Goal: Task Accomplishment & Management: Use online tool/utility

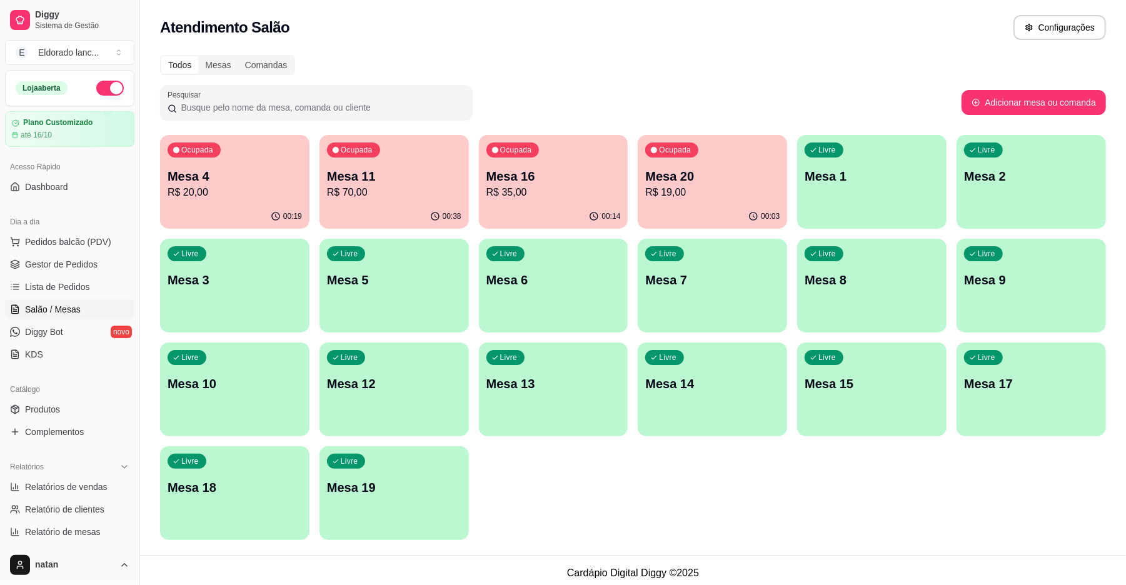
click at [398, 203] on div "Ocupada Mesa 11 R$ 70,00" at bounding box center [394, 169] width 149 height 69
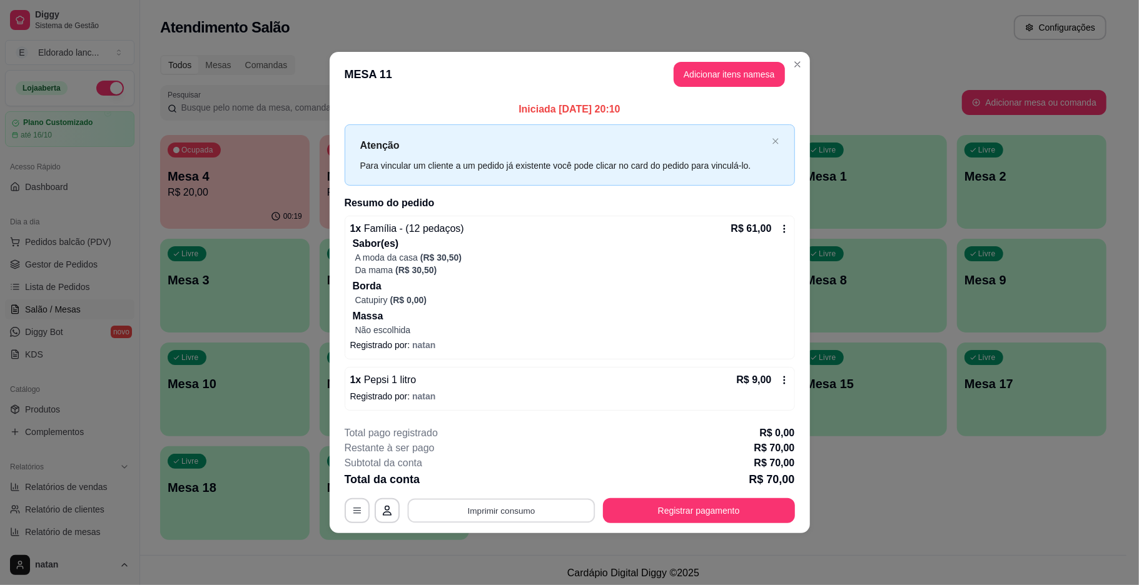
click at [563, 513] on button "Imprimir consumo" at bounding box center [501, 510] width 188 height 24
click at [524, 482] on button "IMPRESSORA" at bounding box center [505, 482] width 88 height 19
click at [631, 499] on button "Registrar pagamento" at bounding box center [698, 510] width 186 height 24
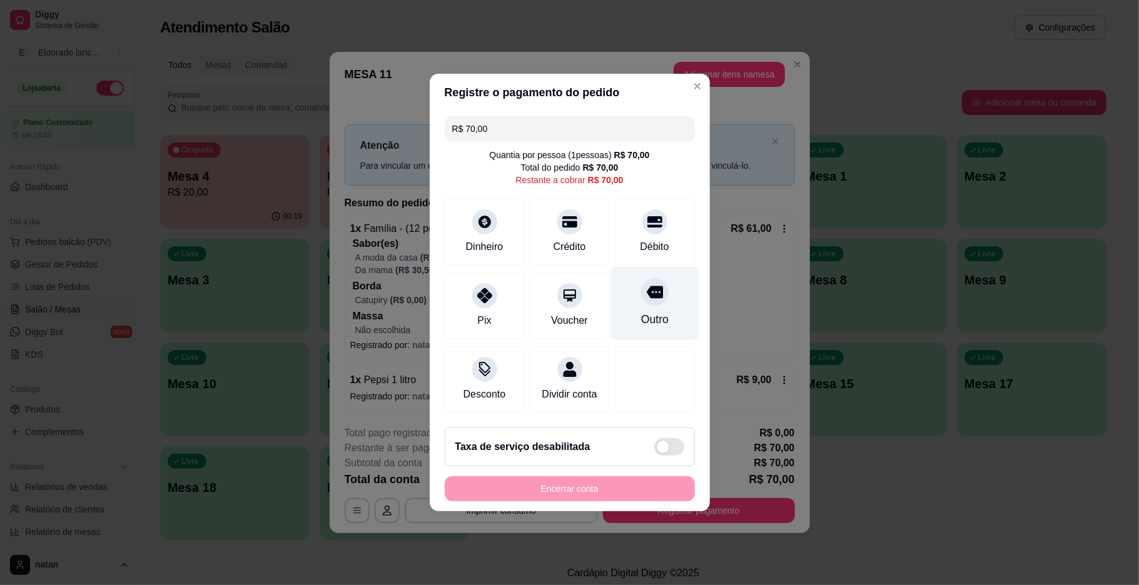
click at [655, 311] on div "Outro" at bounding box center [654, 319] width 28 height 16
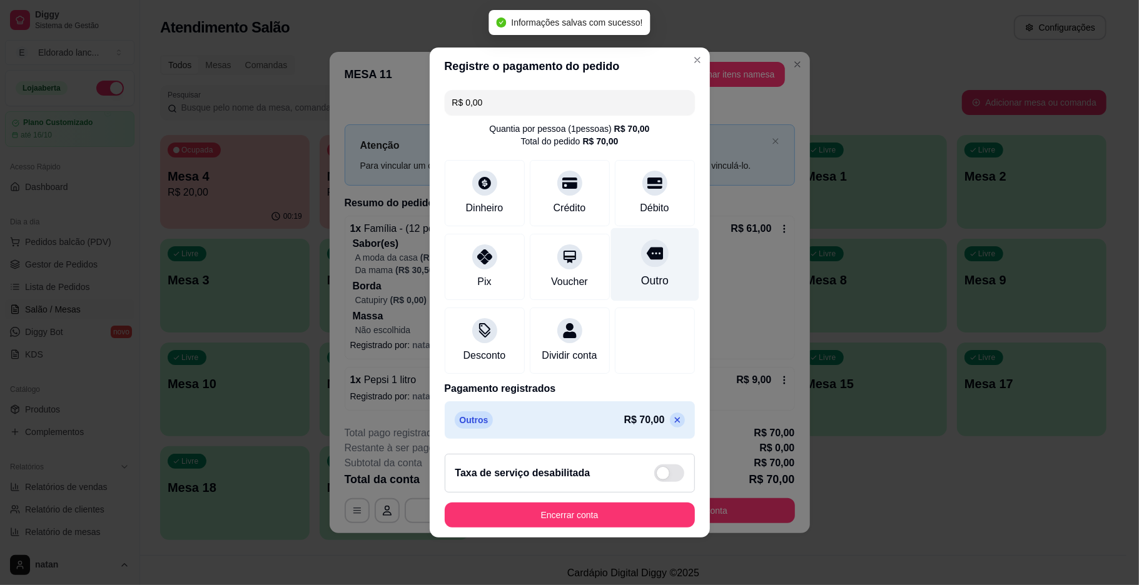
type input "R$ 0,00"
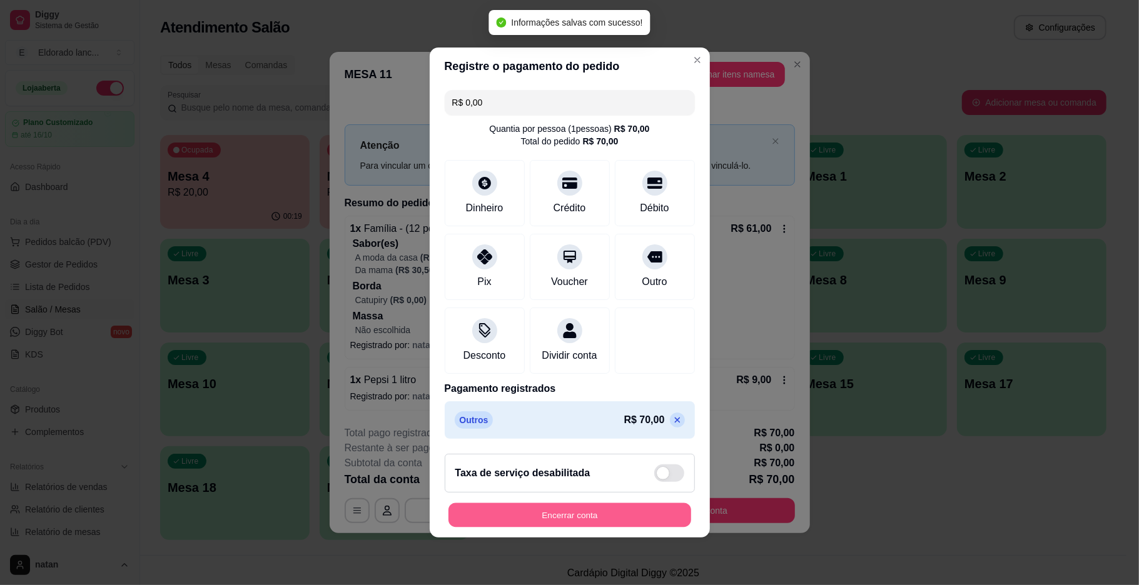
click at [589, 521] on button "Encerrar conta" at bounding box center [569, 516] width 243 height 24
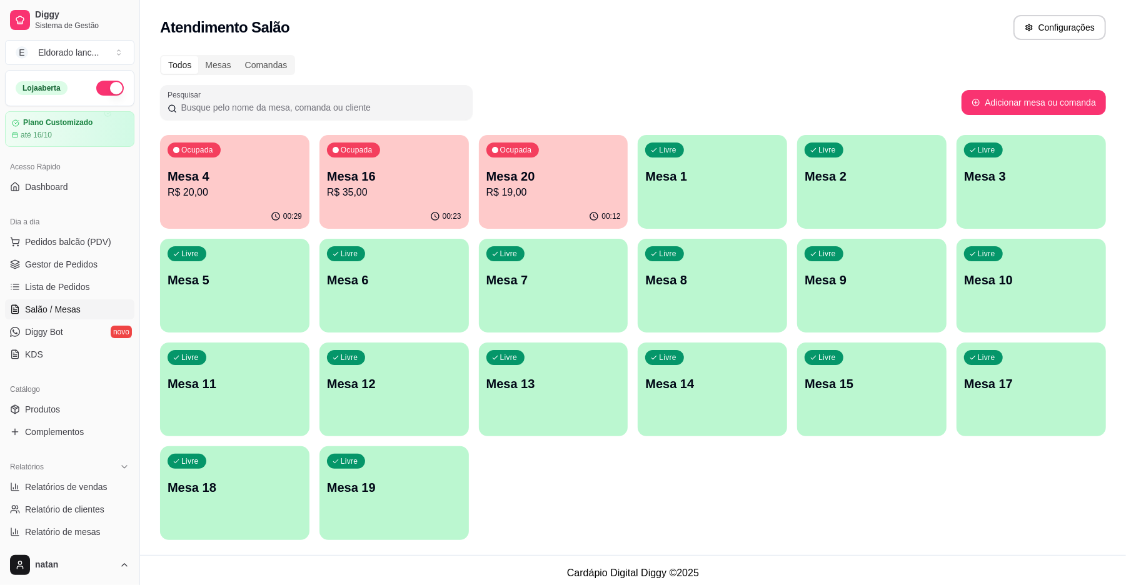
click at [559, 173] on p "Mesa 20" at bounding box center [554, 177] width 134 height 18
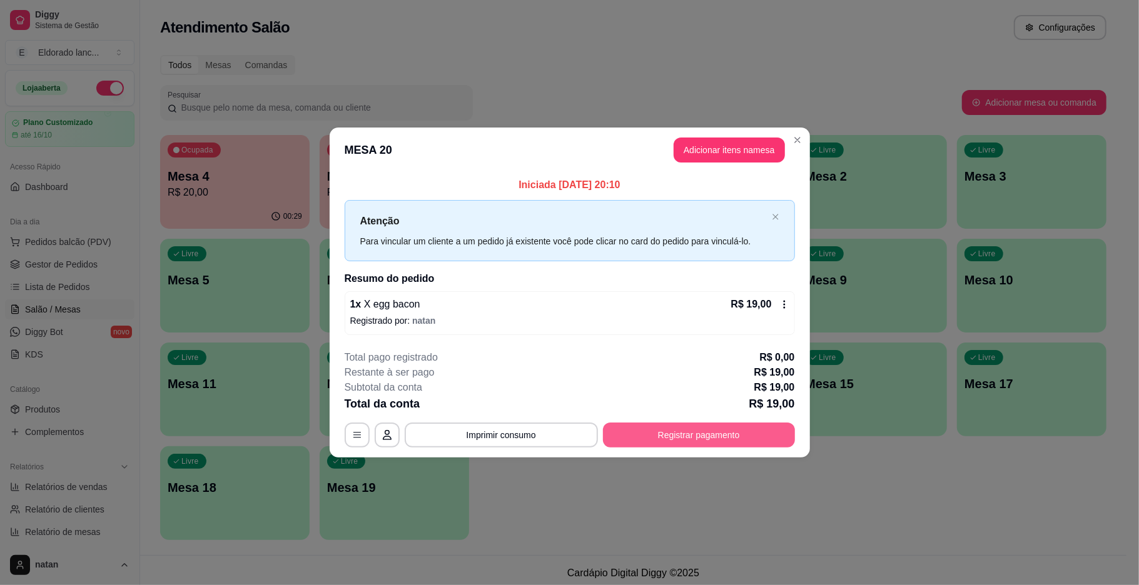
click at [654, 433] on button "Registrar pagamento" at bounding box center [699, 435] width 192 height 25
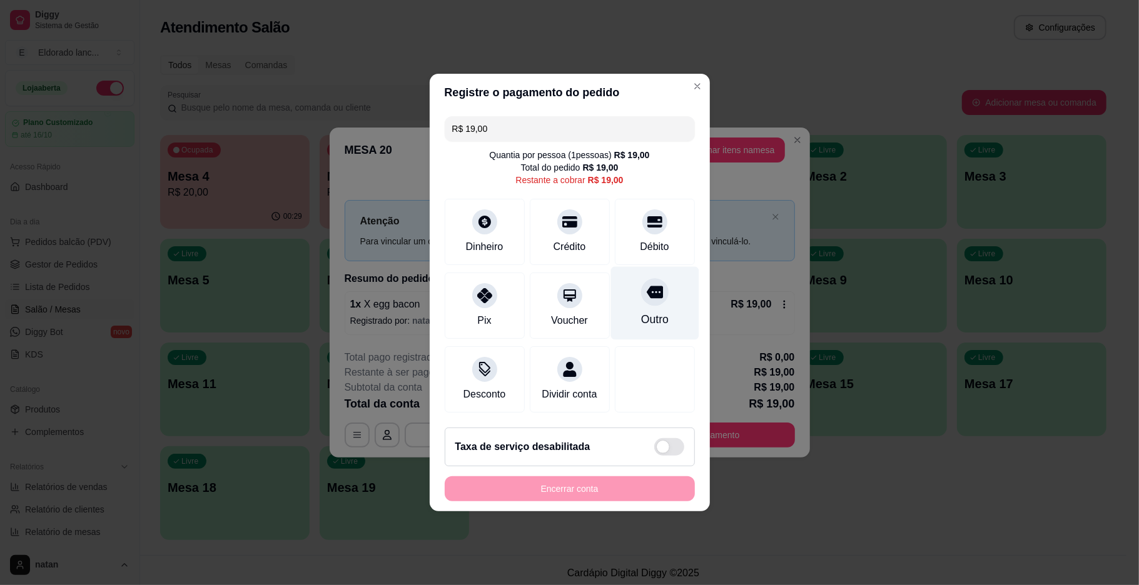
click at [640, 311] on div "Outro" at bounding box center [654, 319] width 28 height 16
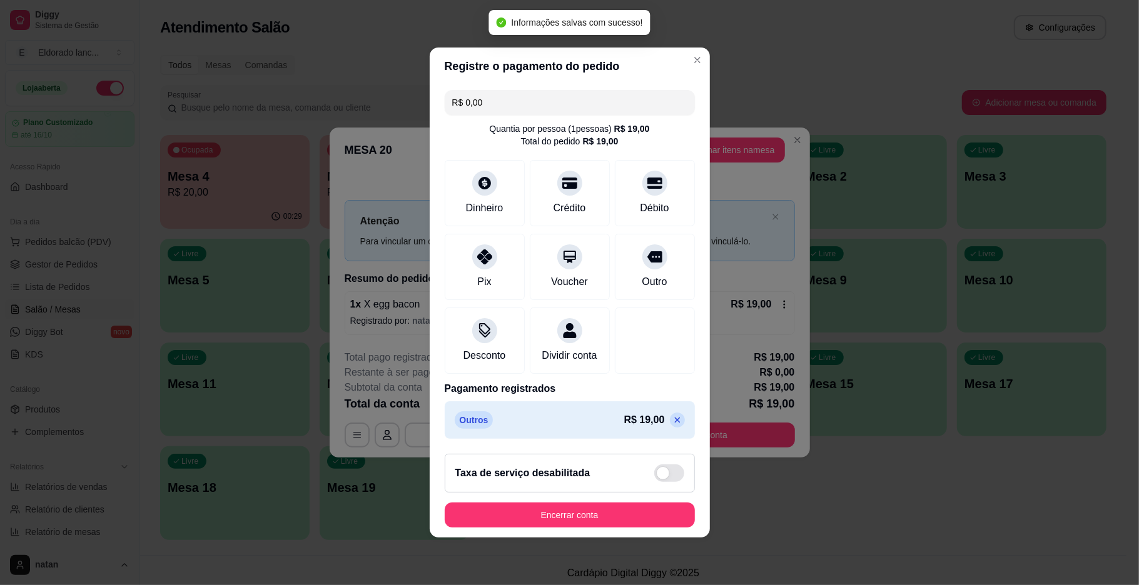
type input "R$ 0,00"
click at [594, 538] on footer "Taxa de serviço desabilitada Encerrar conta" at bounding box center [570, 491] width 280 height 94
click at [594, 528] on button "Encerrar conta" at bounding box center [569, 516] width 243 height 24
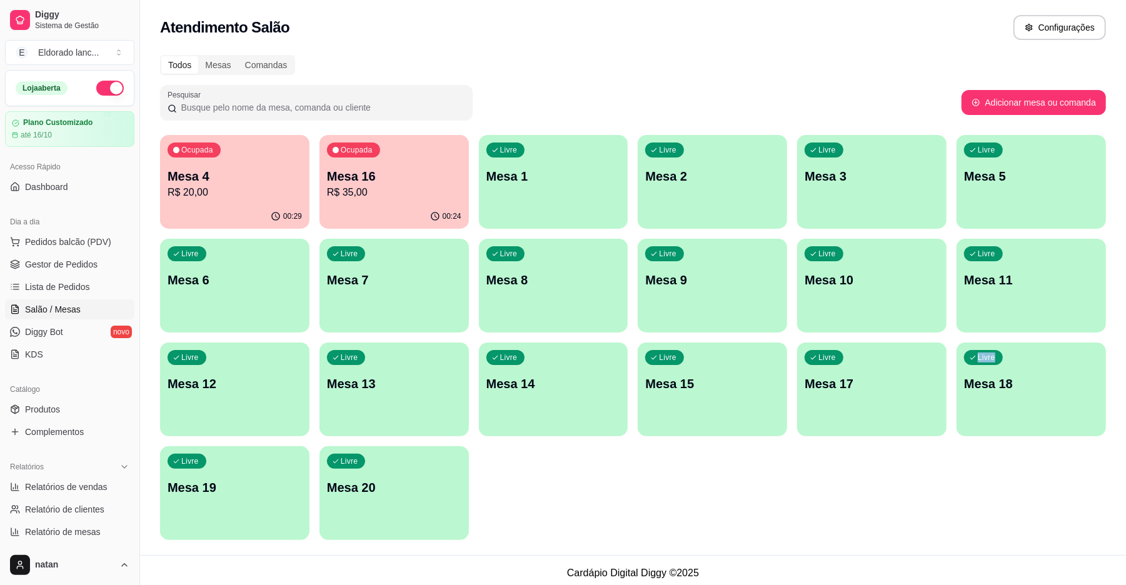
click at [864, 543] on div "Todos Mesas Comandas Pesquisar Adicionar mesa ou comanda Ocupada Mesa 4 R$ 20,0…" at bounding box center [633, 302] width 986 height 508
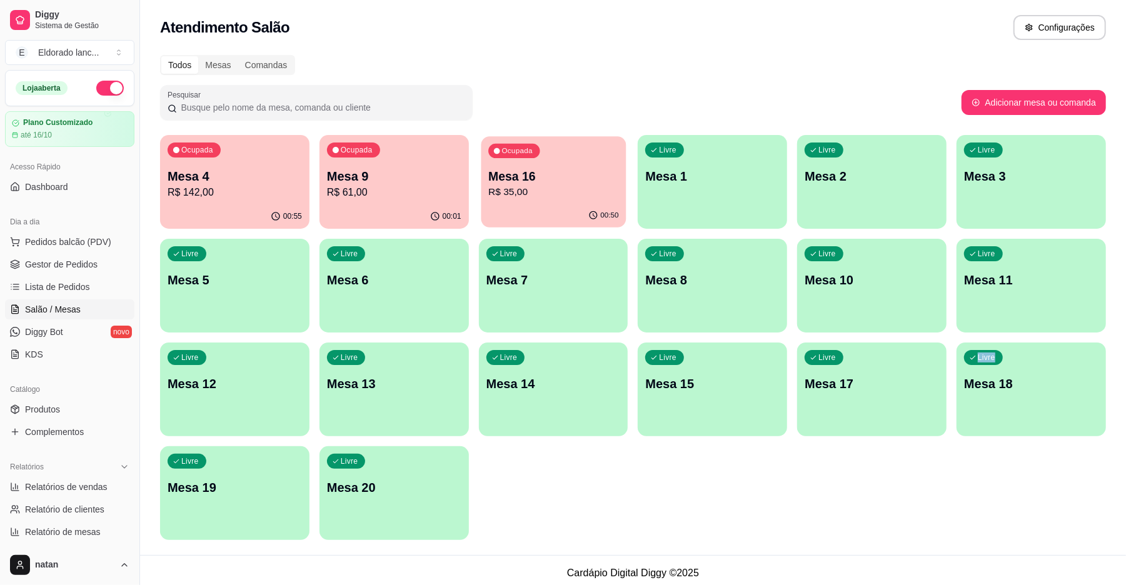
click at [515, 218] on div "00:50" at bounding box center [553, 216] width 145 height 24
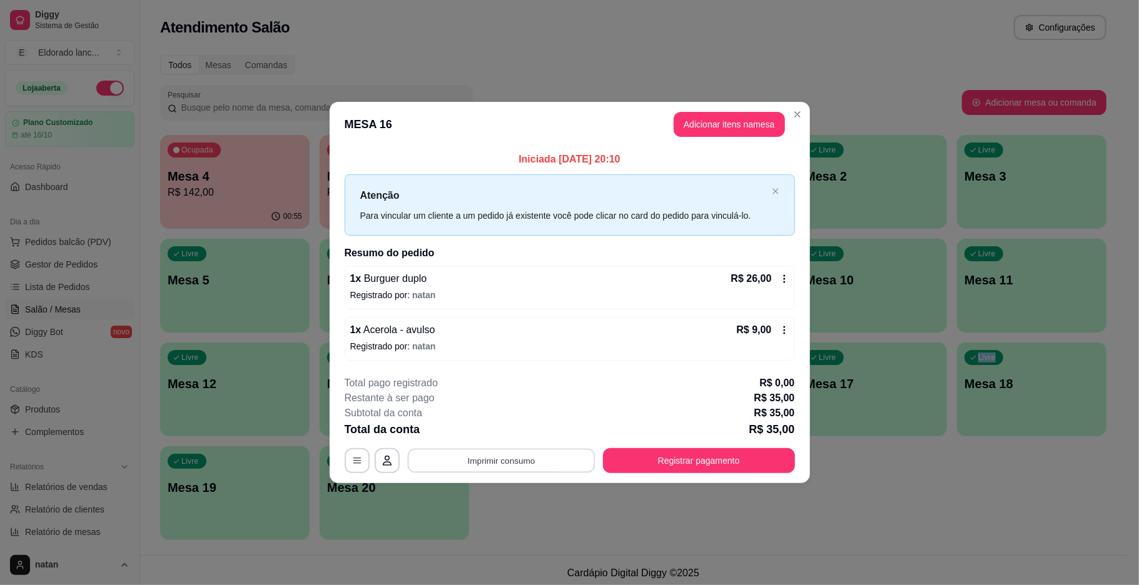
click at [584, 460] on button "Imprimir consumo" at bounding box center [501, 460] width 188 height 24
click at [520, 428] on button "IMPRESSORA" at bounding box center [505, 433] width 91 height 20
click at [534, 461] on button "Imprimir consumo" at bounding box center [501, 460] width 193 height 25
click at [514, 428] on button "IMPRESSORA" at bounding box center [505, 433] width 91 height 20
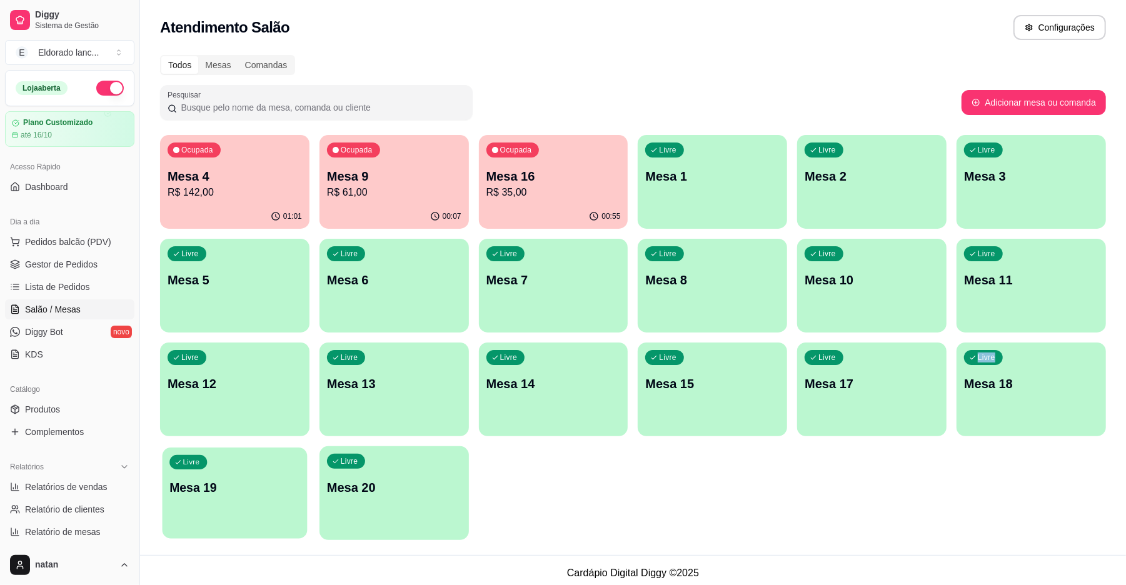
click at [308, 512] on div "Ocupada Mesa 4 R$ 142,00 01:01 Ocupada Mesa 9 R$ 61,00 00:07 Ocupada Mesa 16 R$…" at bounding box center [633, 337] width 946 height 405
click at [383, 186] on p "R$ 61,00" at bounding box center [394, 192] width 134 height 15
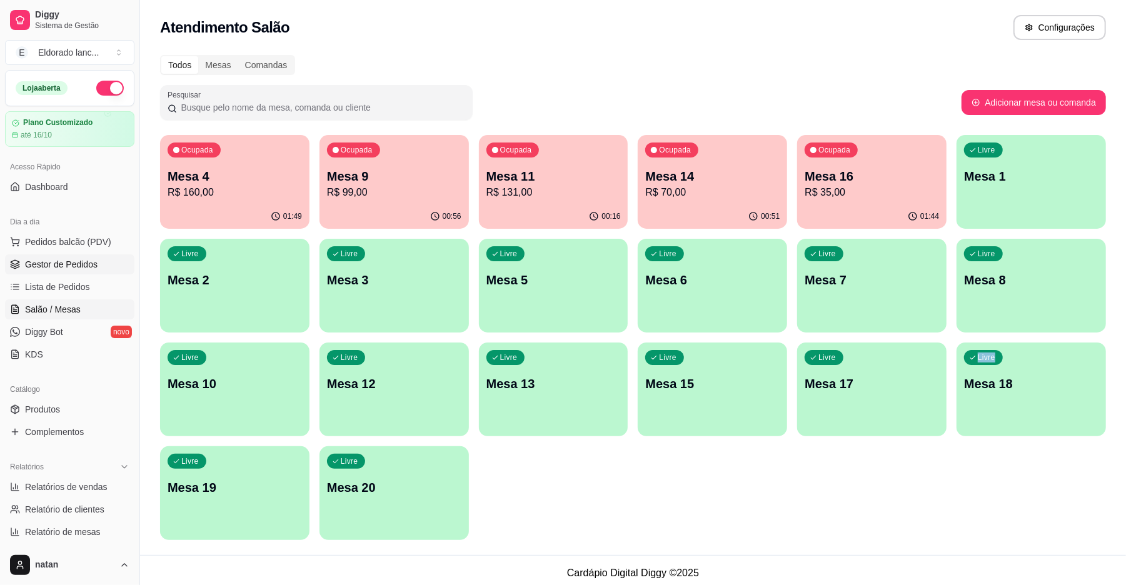
click at [51, 264] on span "Gestor de Pedidos" at bounding box center [61, 264] width 73 height 13
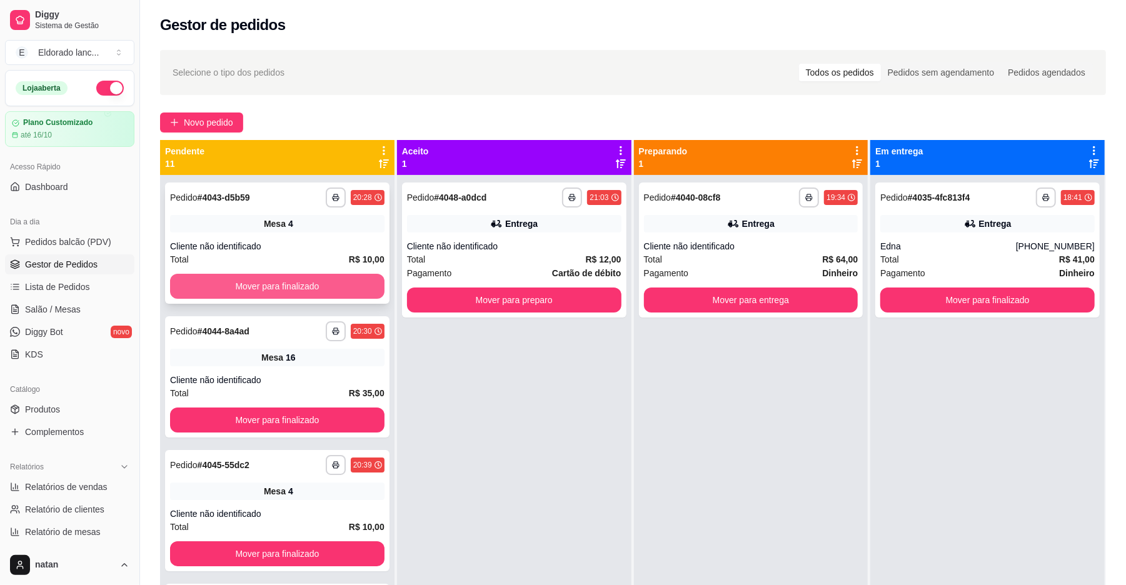
click at [339, 280] on button "Mover para finalizado" at bounding box center [277, 286] width 215 height 25
click at [339, 280] on div "Mover para finalizado" at bounding box center [277, 286] width 215 height 25
click at [339, 280] on button "Mover para finalizado" at bounding box center [277, 287] width 208 height 24
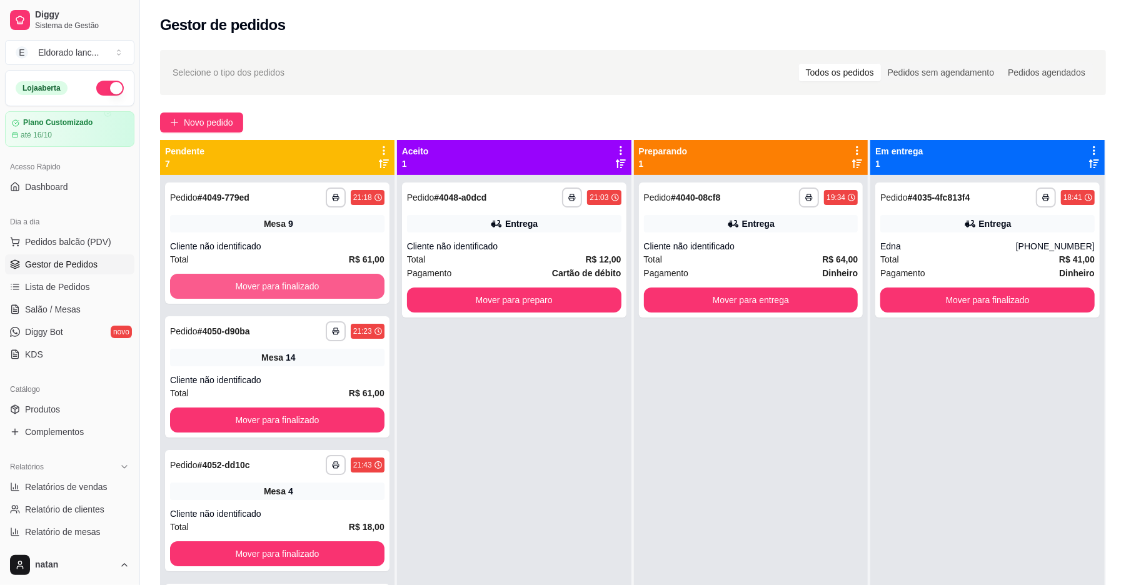
click at [339, 280] on button "Mover para finalizado" at bounding box center [277, 286] width 215 height 25
click at [339, 280] on button "Mover para finalizado" at bounding box center [277, 287] width 208 height 24
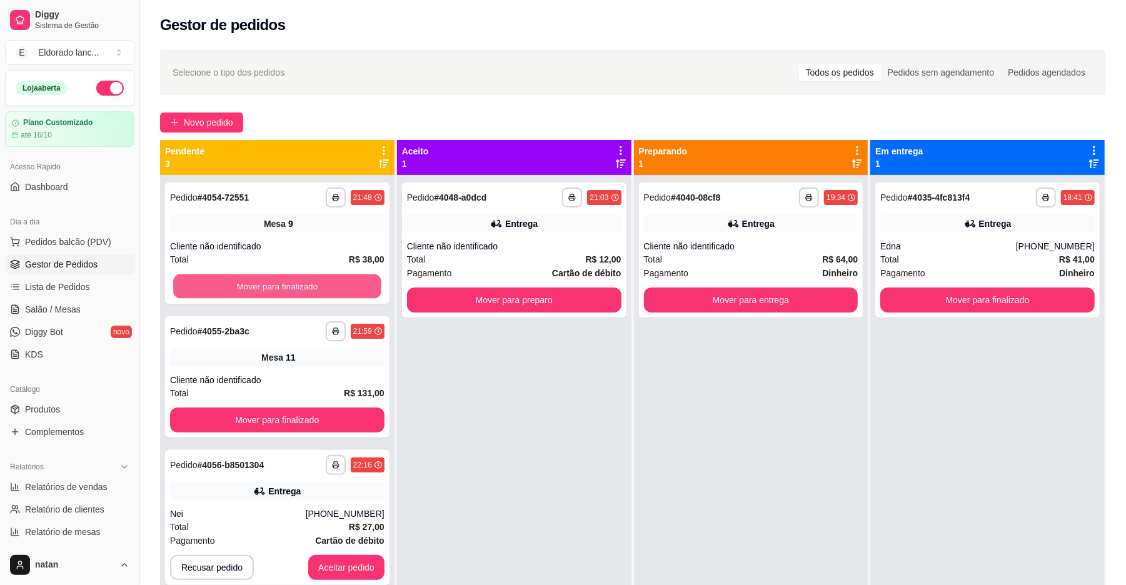
click at [339, 280] on button "Mover para finalizado" at bounding box center [277, 287] width 208 height 24
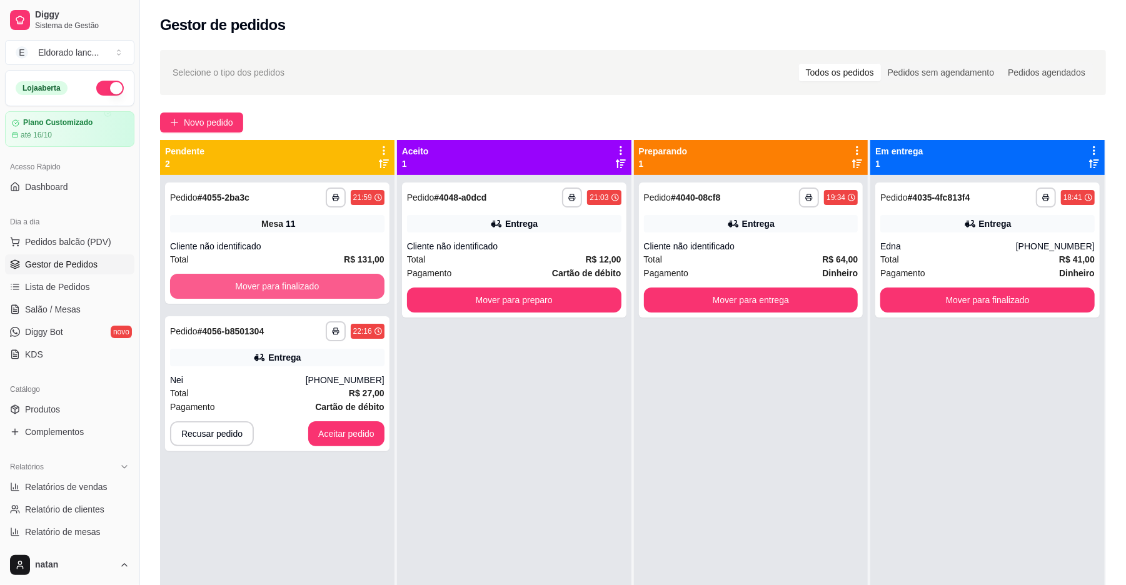
click at [339, 280] on button "Mover para finalizado" at bounding box center [277, 286] width 215 height 25
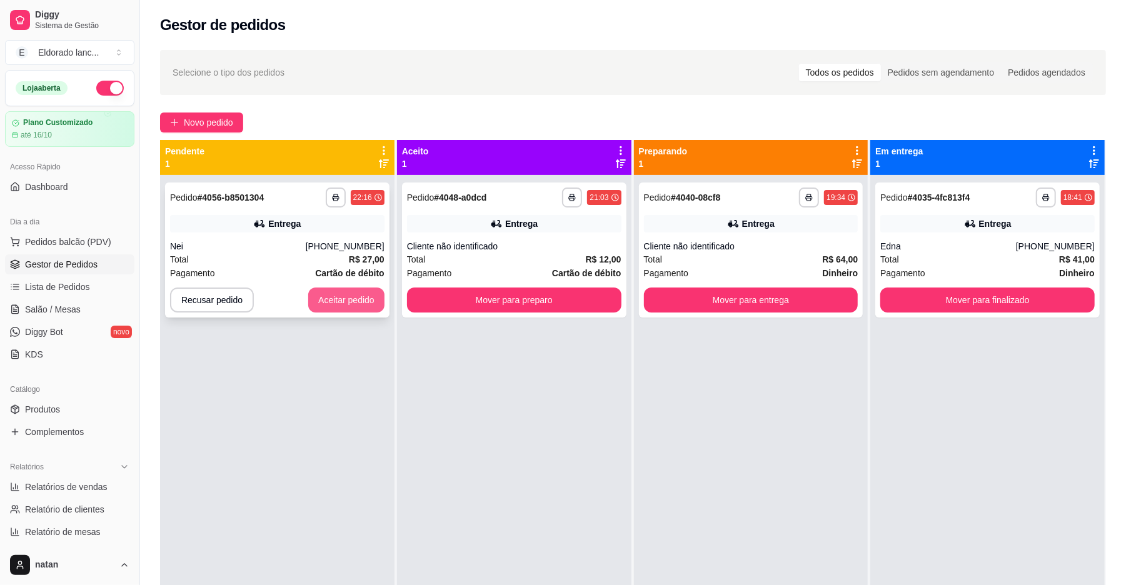
click at [337, 295] on button "Aceitar pedido" at bounding box center [346, 300] width 76 height 25
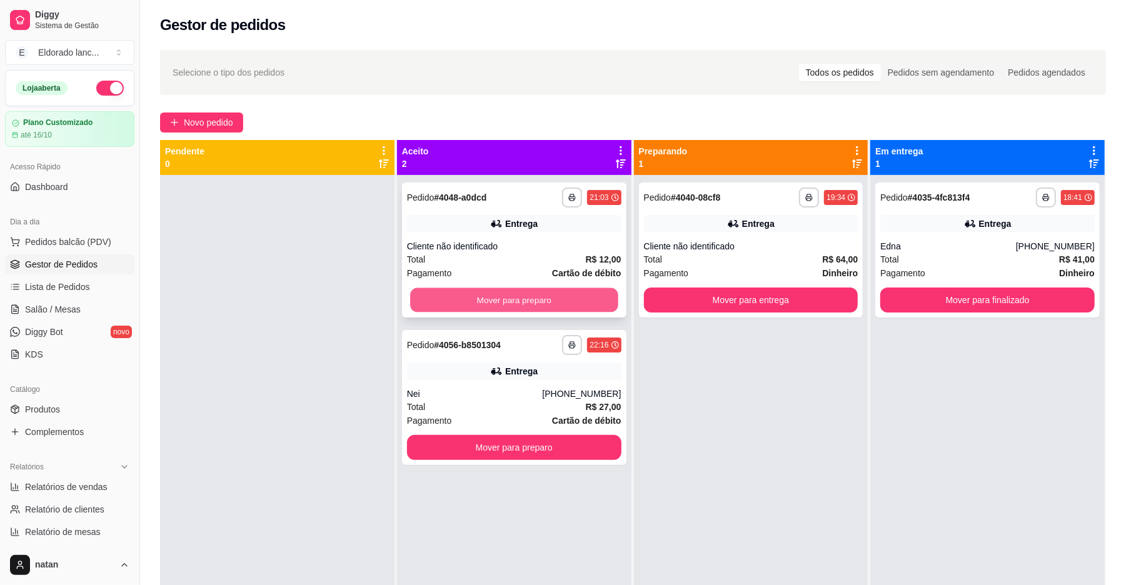
click at [445, 303] on button "Mover para preparo" at bounding box center [514, 300] width 208 height 24
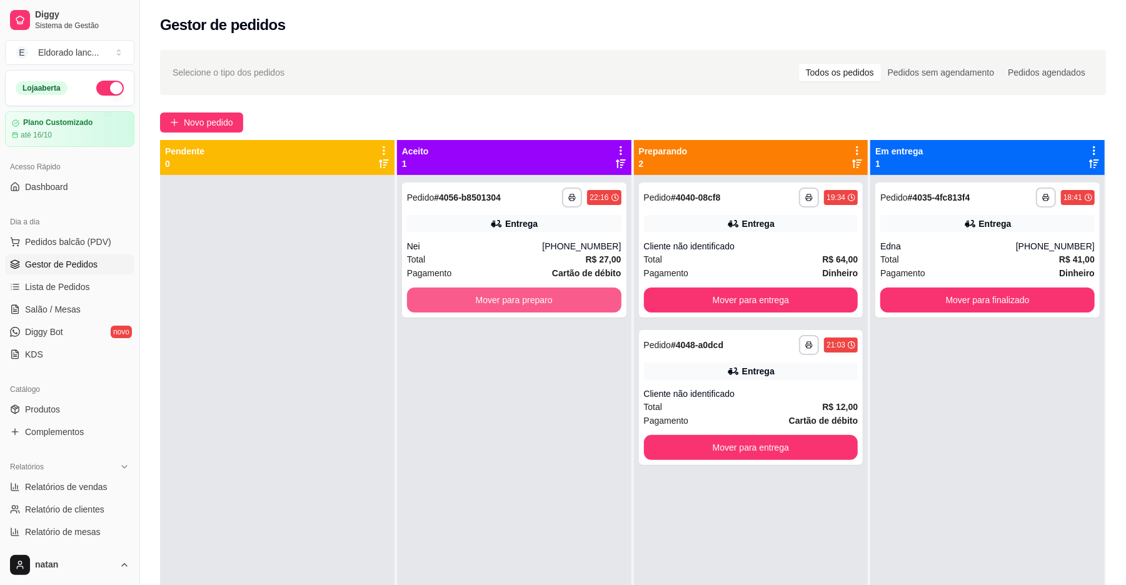
click at [445, 303] on button "Mover para preparo" at bounding box center [514, 300] width 215 height 25
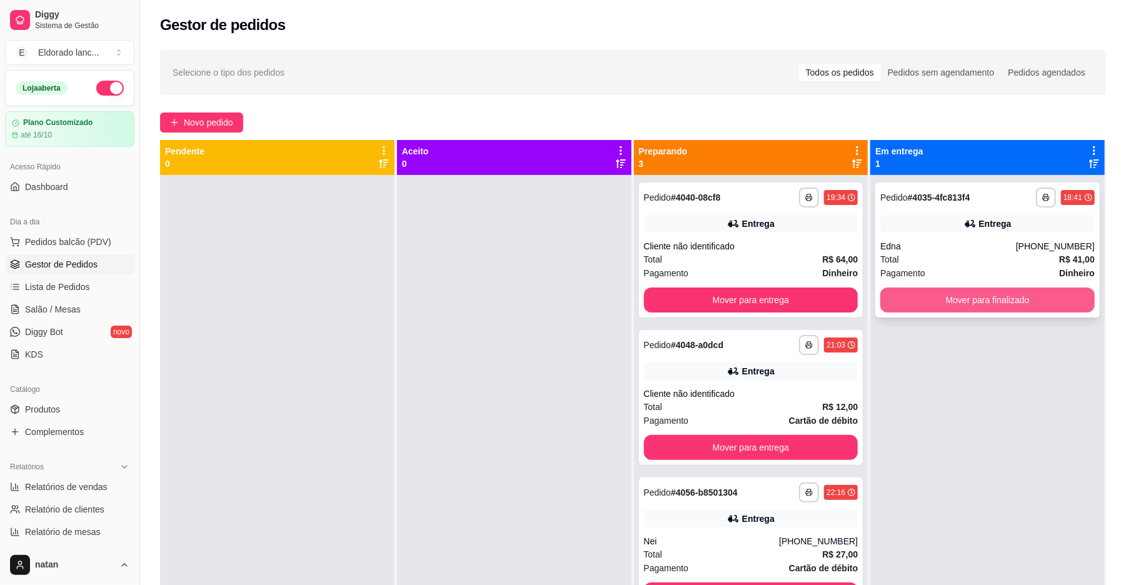
click at [912, 306] on button "Mover para finalizado" at bounding box center [988, 300] width 215 height 25
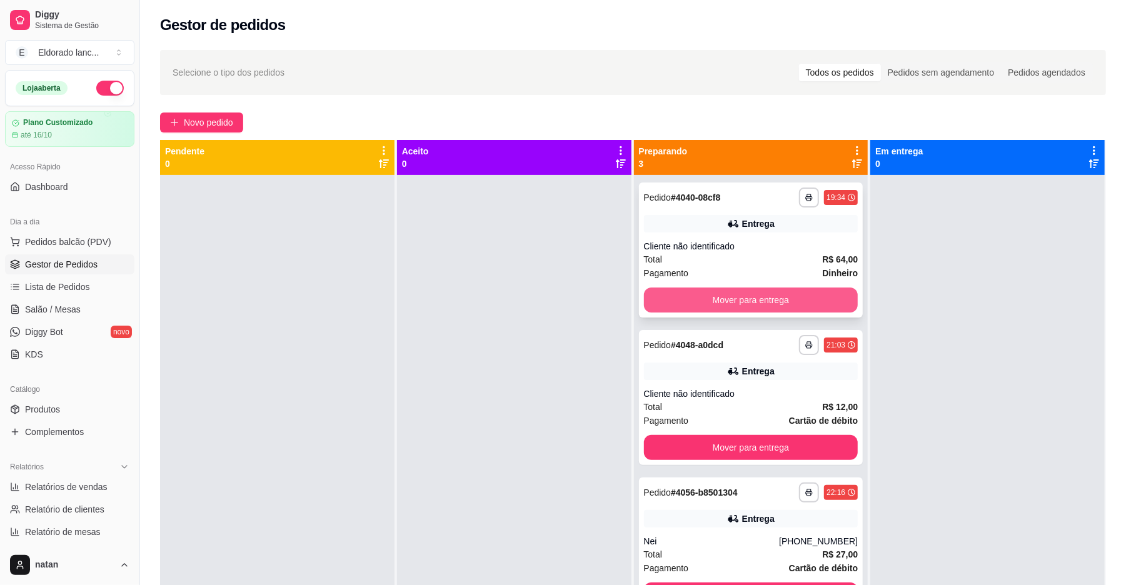
click at [788, 304] on button "Mover para entrega" at bounding box center [751, 300] width 215 height 25
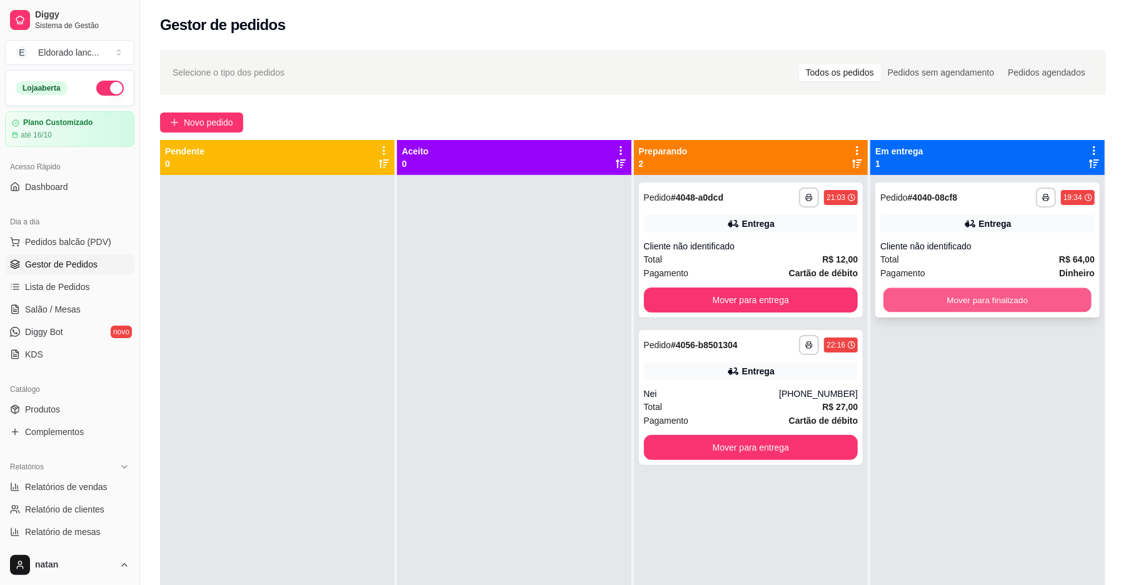
click at [914, 288] on button "Mover para finalizado" at bounding box center [988, 300] width 208 height 24
